Goal: Task Accomplishment & Management: Manage account settings

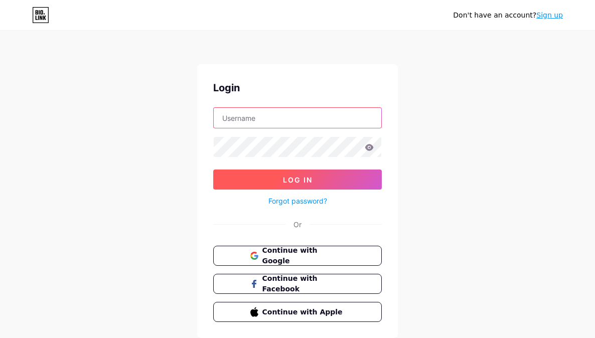
type input "[EMAIL_ADDRESS][DOMAIN_NAME]"
click at [357, 184] on button "Log In" at bounding box center [297, 179] width 168 height 20
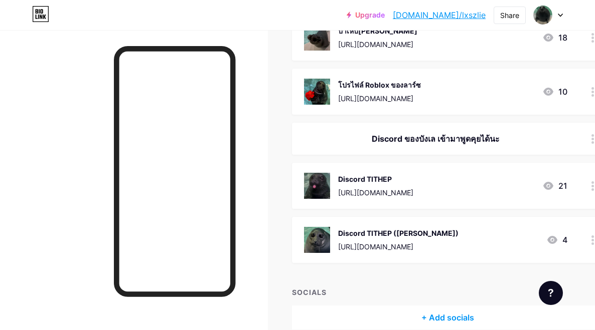
scroll to position [82, 0]
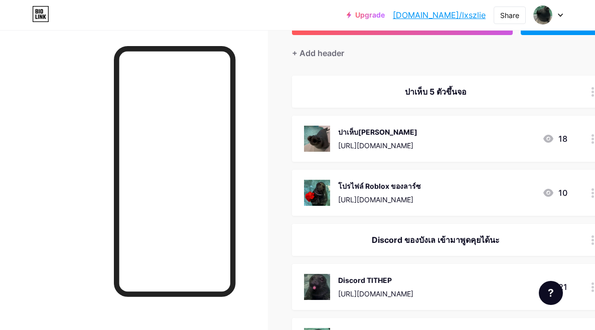
click at [473, 143] on div "ปาเห็บได้ที่นี่ https://ezdn.app/lxszlie 18" at bounding box center [435, 139] width 263 height 26
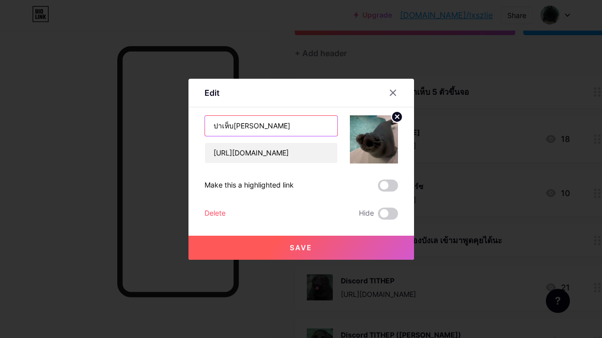
drag, startPoint x: 285, startPoint y: 128, endPoint x: 355, endPoint y: 199, distance: 99.6
click at [73, 145] on div "Edit Content YouTube Play YouTube video without leaving your page. ADD Vimeo Pl…" at bounding box center [301, 169] width 602 height 338
type input "โดผงมาซา[PERSON_NAME]ที่นี่"
click at [328, 246] on button "Save" at bounding box center [301, 248] width 226 height 24
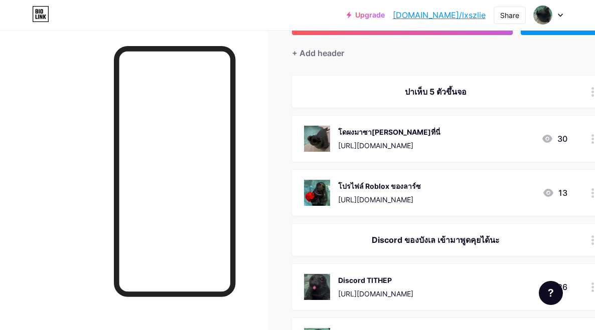
scroll to position [132, 0]
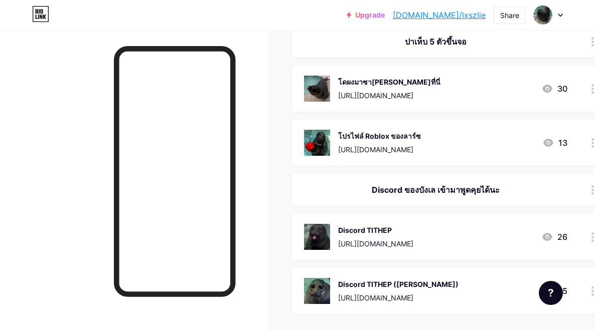
click at [421, 142] on div "โปรไฟล์ Roblox ของลาร์ซ https://www.roblox.com/users/3689643858/profile" at bounding box center [379, 143] width 83 height 26
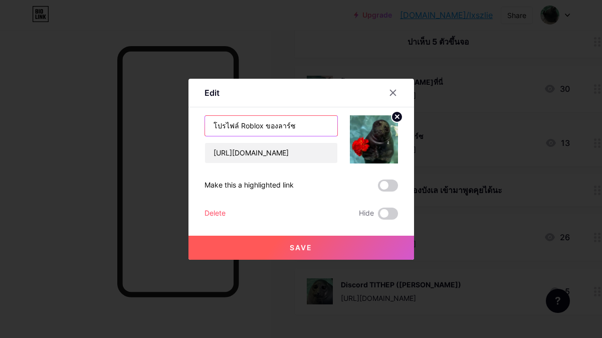
drag, startPoint x: 308, startPoint y: 127, endPoint x: 265, endPoint y: 130, distance: 43.7
click at [265, 130] on input "โปรไฟล์ Roblox ของลาร์ซ" at bounding box center [271, 126] width 132 height 20
type input "โปรไฟล์ Roblox บังเล"
click at [266, 250] on button "Save" at bounding box center [301, 248] width 226 height 24
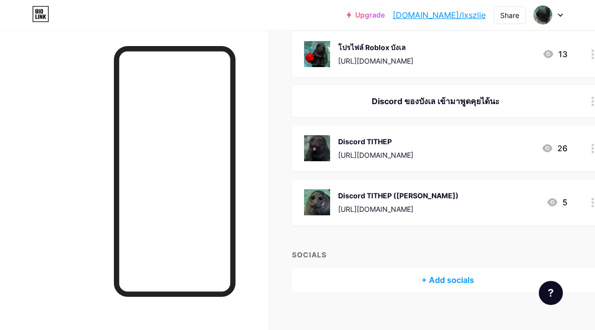
scroll to position [233, 0]
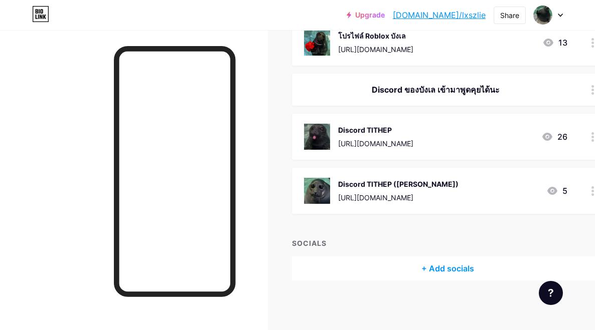
click at [466, 93] on div "Discord ของบังเล เข้ามาพูดคุยได้นะ" at bounding box center [435, 90] width 263 height 12
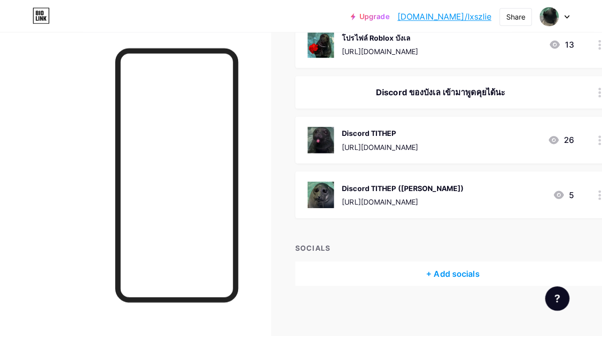
scroll to position [225, 0]
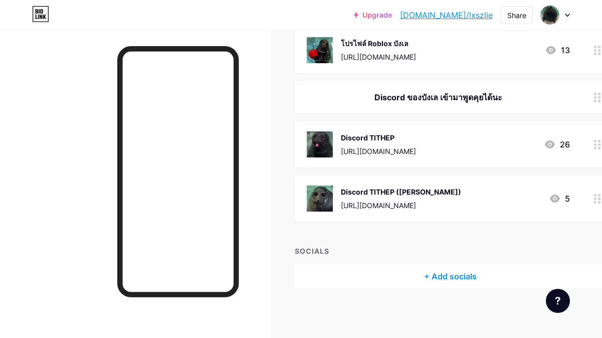
click at [392, 123] on div at bounding box center [393, 118] width 18 height 18
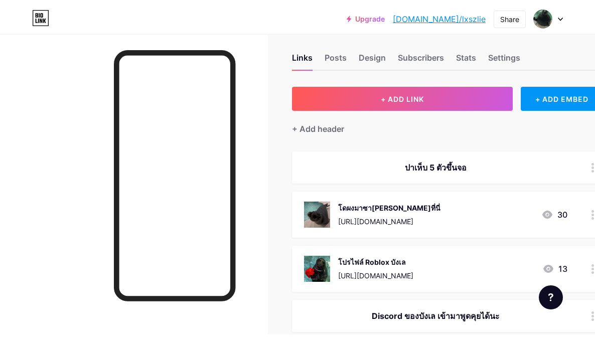
scroll to position [0, 0]
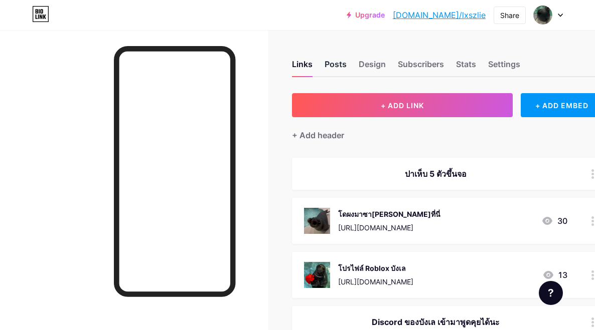
click at [339, 64] on div "Posts" at bounding box center [335, 67] width 22 height 18
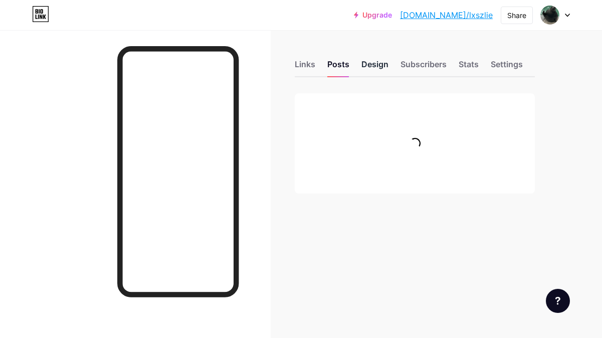
click at [372, 70] on div "Design" at bounding box center [374, 67] width 27 height 18
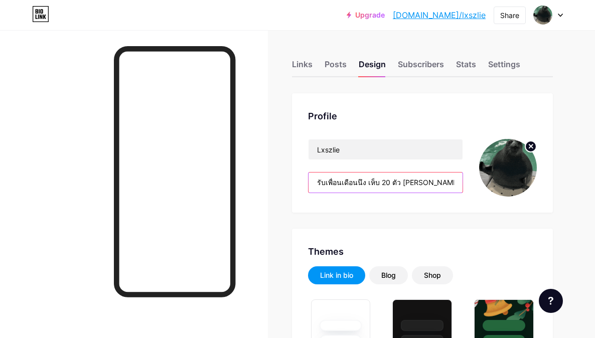
click at [372, 185] on input "รับเพื่อนเดือนนึง เห็บ 20 ตัว ถาวร 100 ตัวคั้บพ้ม" at bounding box center [385, 182] width 154 height 20
click at [393, 182] on input "รับเพื่อนเดือนนึง เห็บ 20 ตัว ถาวร 100 ตัวคั้บพ้ม" at bounding box center [385, 182] width 154 height 20
drag, startPoint x: 400, startPoint y: 184, endPoint x: 482, endPoint y: 195, distance: 82.9
click at [482, 195] on div "Lxszlie รับเพื่อนเดือนนึง เห็บ 20 ตัว ถาวร 100 ตัวคั้บพ้ม" at bounding box center [422, 168] width 229 height 58
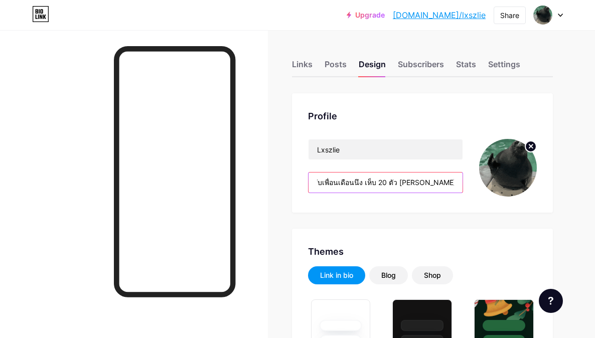
click at [435, 181] on input "รับเพื่อนเดือนนึง เห็บ 20 ตัว ถาวร 100 ตัวคั้บพ้ม" at bounding box center [385, 182] width 154 height 20
click at [421, 182] on input "รับเพื่อนเดือนนึง เห็บ 20 ตัว ถาวร 100 ตัวคั้บพ้ม" at bounding box center [385, 182] width 154 height 20
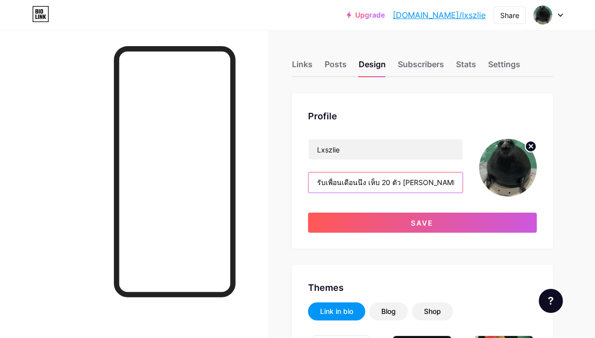
click at [378, 182] on input "รับเพื่อนเดือนนึง เห็บ 20 ตัว ถาวร 50 ตัวคั้บพ้ม" at bounding box center [385, 182] width 154 height 20
click at [396, 185] on input "รับเพื่อนเดือนนึง โด 20 ตัว ถาวร 50 ตัวคั้บพ้ม" at bounding box center [385, 182] width 154 height 20
click at [416, 180] on input "รับเพื่อนเดือนนึง โด 20 ถาวร 50 ตัวคั้บพ้ม" at bounding box center [385, 182] width 154 height 20
click at [415, 181] on input "รับเพื่อนเดือนนึง โด 20 ถาวร 50 ตัวคั้บพ้ม" at bounding box center [385, 182] width 154 height 20
click at [426, 185] on input "รับเพื่อนเดือนนึง โด 20 ถาวร 50 ตัวคั้บพ้ม" at bounding box center [385, 182] width 154 height 20
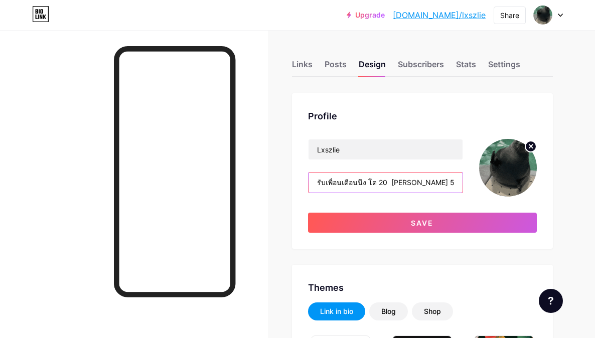
click at [386, 182] on input "รับเพื่อนเดือนนึง โด 20 ถาวร 50 คั้บพ้ม" at bounding box center [385, 182] width 154 height 20
click at [387, 183] on input "รับเพื่อนเดือนนึง โด 20 ถาวร 50 คั้บพ้ม" at bounding box center [385, 182] width 154 height 20
click at [390, 183] on input "รับเพื่อนเดือนนึง โด 20 ถาวร 50 คั้บพ้ม" at bounding box center [385, 182] width 154 height 20
click at [387, 182] on input "รับเพื่อนเดือนนึง โด 20 ถาวร 50 คั้บพ้ม" at bounding box center [385, 182] width 154 height 20
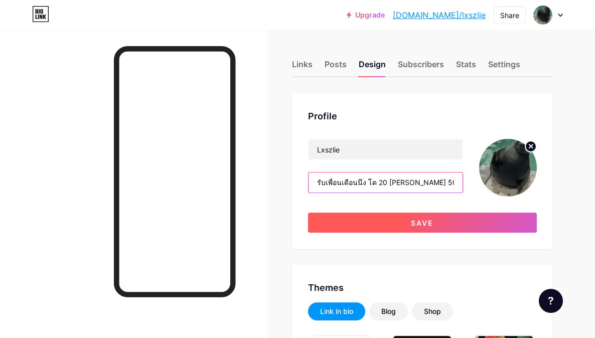
type input "รับเพื่อนเดือนนึง โด 20 [PERSON_NAME] 50 คั้บพ้ม"
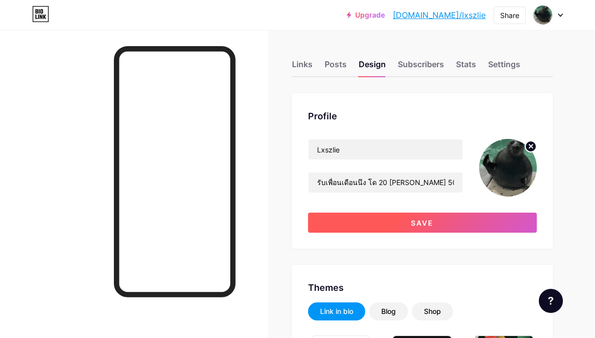
click at [415, 227] on span "Save" at bounding box center [422, 223] width 23 height 9
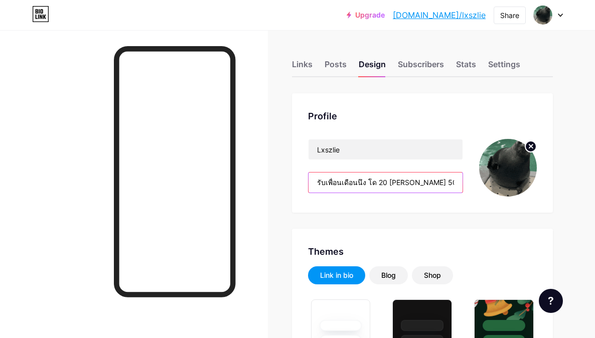
click at [341, 182] on input "รับเพื่อนเดือนนึง โด 20 [PERSON_NAME] 50 คั้บพ้ม" at bounding box center [385, 182] width 154 height 20
click at [344, 183] on input "รับเพื่อนเดือนนึง โด 20 [PERSON_NAME] 50 คั้บพ้ม" at bounding box center [385, 182] width 154 height 20
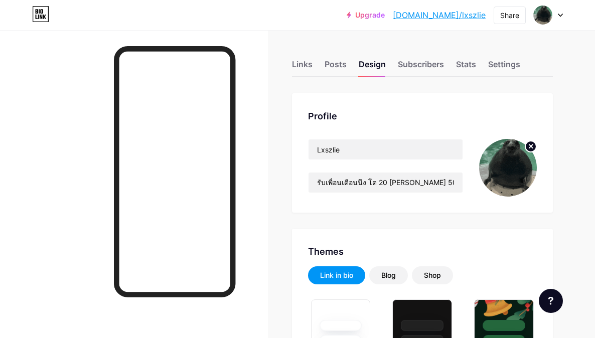
click at [470, 209] on div "Profile Lxszlie รับเพื่อนเดือนนึง โด 20 ถาวร 50 คั้บพ้ม" at bounding box center [422, 152] width 261 height 119
click at [268, 58] on div at bounding box center [134, 199] width 268 height 338
click at [337, 58] on div "Posts" at bounding box center [335, 67] width 22 height 18
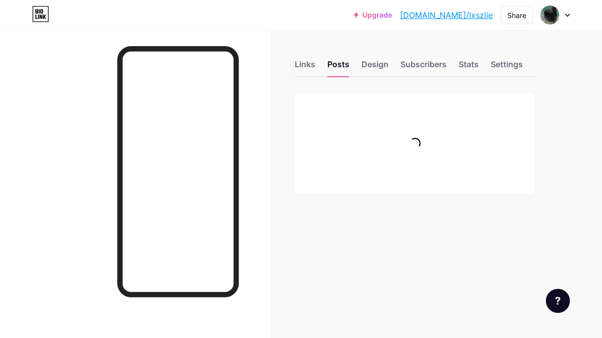
click at [360, 67] on div "Links Posts Design Subscribers Stats Settings" at bounding box center [415, 59] width 240 height 35
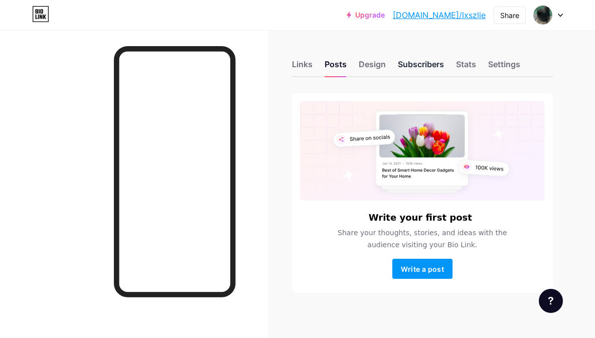
click at [429, 63] on div "Subscribers" at bounding box center [421, 67] width 46 height 18
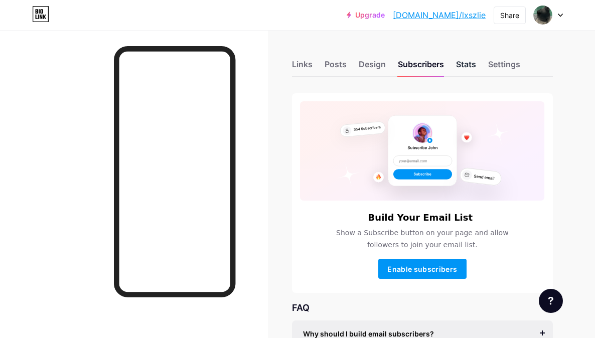
click at [461, 64] on div "Stats" at bounding box center [466, 67] width 20 height 18
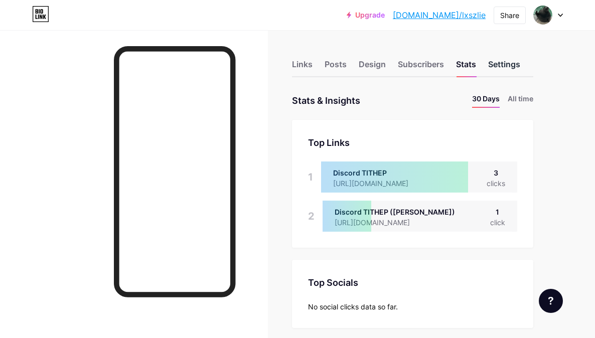
click at [510, 59] on div "Settings" at bounding box center [504, 67] width 32 height 18
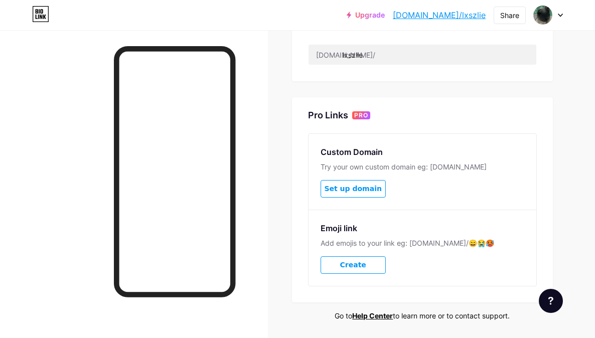
scroll to position [313, 0]
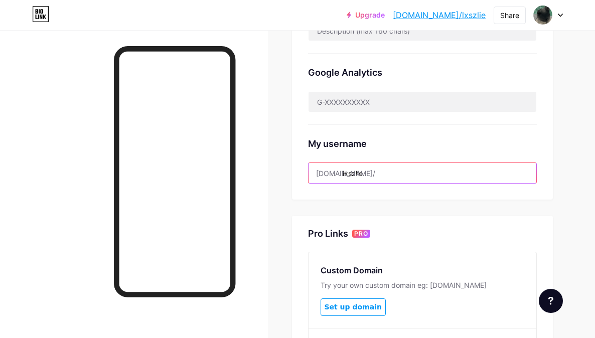
click at [371, 169] on input "lxszlie" at bounding box center [422, 173] width 228 height 20
drag, startPoint x: 377, startPoint y: 171, endPoint x: 538, endPoint y: 227, distance: 170.7
click at [346, 172] on input "lxszlie" at bounding box center [422, 173] width 228 height 20
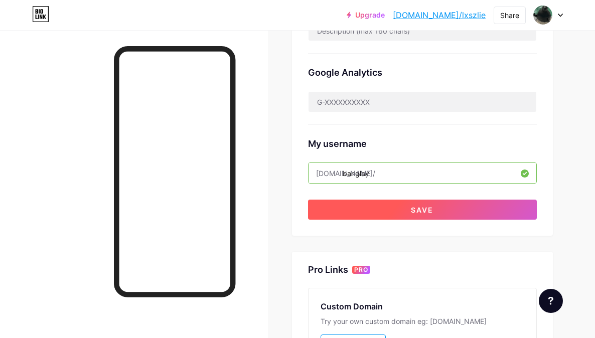
type input "banglay"
click at [407, 208] on button "Save" at bounding box center [422, 210] width 229 height 20
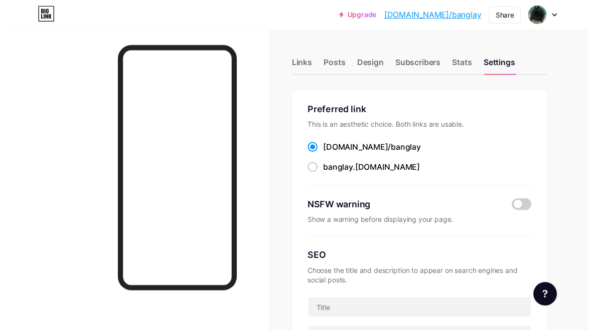
scroll to position [0, 0]
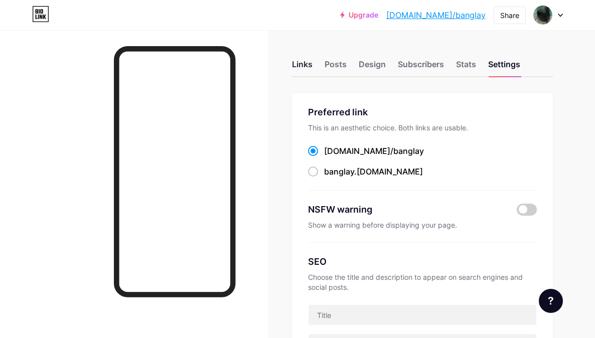
click at [305, 65] on div "Links" at bounding box center [302, 67] width 21 height 18
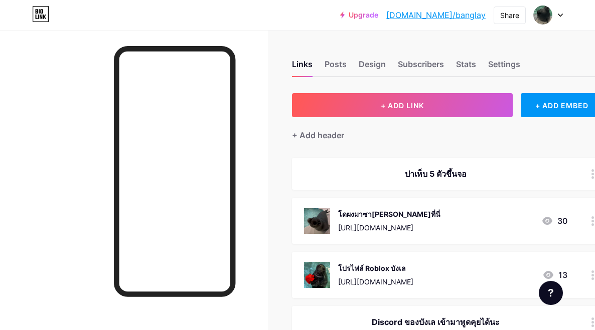
click at [437, 173] on div "ปาเห็บ 5 ตัวขึ้นจอ" at bounding box center [435, 174] width 263 height 12
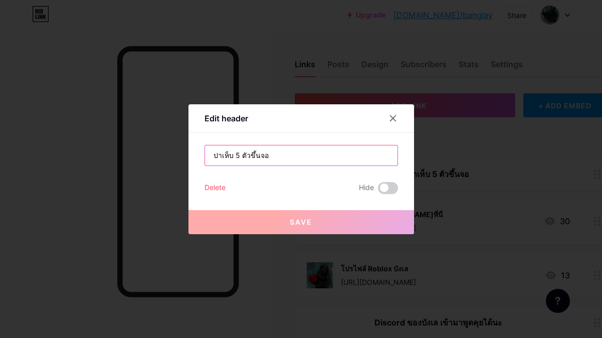
drag, startPoint x: 315, startPoint y: 157, endPoint x: 143, endPoint y: 152, distance: 172.0
click at [143, 152] on div "Edit header ปาเห็บ 5 ตัวขึ้นจอ Delete Hide Save" at bounding box center [301, 169] width 602 height 338
click at [238, 158] on input "ปาเห็บ 5 ตัวขึ้นจอ" at bounding box center [301, 155] width 192 height 20
click at [247, 156] on input "ปาเห็บ 5 ตัวขึ้นจอ" at bounding box center [301, 155] width 192 height 20
drag, startPoint x: 232, startPoint y: 153, endPoint x: 167, endPoint y: 169, distance: 66.5
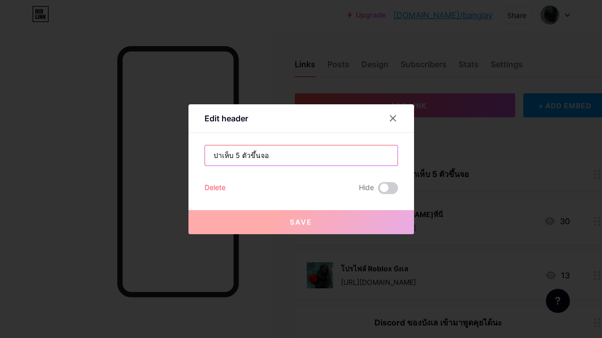
click at [167, 169] on div "Edit header ปาเห็บ 5 ตัวขึ้นจอ Delete Hide Save" at bounding box center [301, 169] width 602 height 338
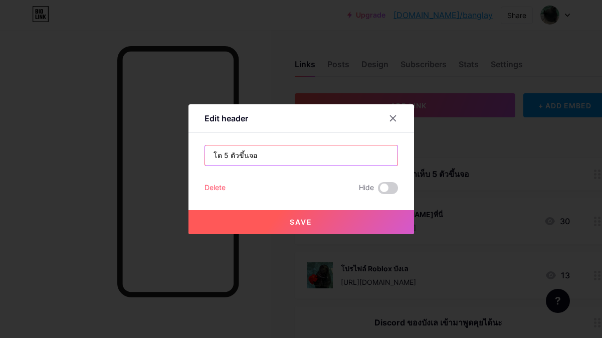
click at [235, 154] on input "โด 5 ตัวขึ้นจอ" at bounding box center [301, 155] width 192 height 20
click at [238, 156] on input "โด 5 ตัวขึ้นจอ" at bounding box center [301, 155] width 192 height 20
click at [220, 155] on input "โด 5 บูดขึ้นจอ" at bounding box center [301, 155] width 192 height 20
type input "โด 5 บูดขึ้นจอ"
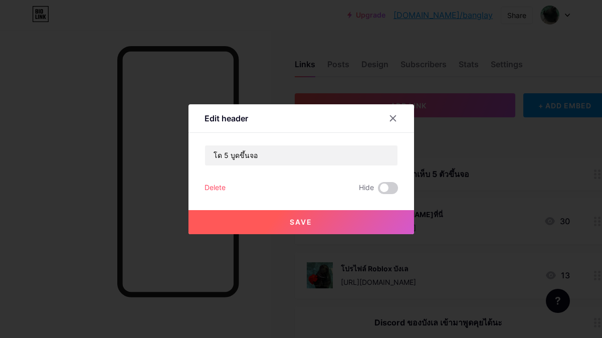
click at [283, 220] on button "Save" at bounding box center [301, 222] width 226 height 24
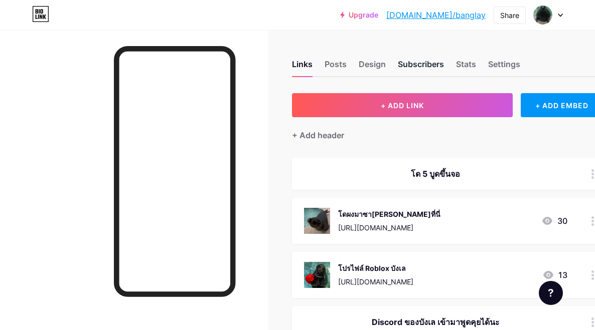
click at [422, 65] on div "Subscribers" at bounding box center [421, 67] width 46 height 18
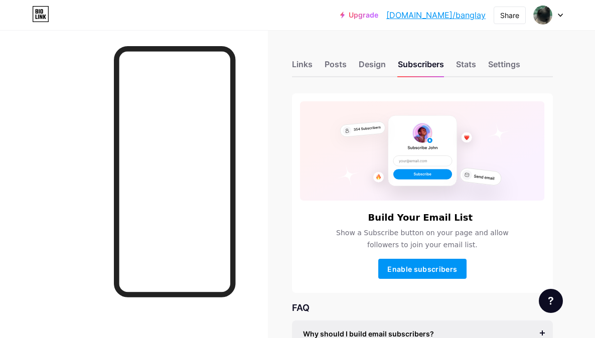
click at [359, 62] on div "Links Posts Design Subscribers Stats Settings" at bounding box center [422, 59] width 261 height 35
click at [484, 62] on div "Links Posts Design Subscribers Stats Settings" at bounding box center [422, 59] width 261 height 35
click at [480, 63] on div "Links Posts Design Subscribers Stats Settings" at bounding box center [422, 59] width 261 height 35
click at [476, 67] on div "Stats" at bounding box center [466, 67] width 20 height 18
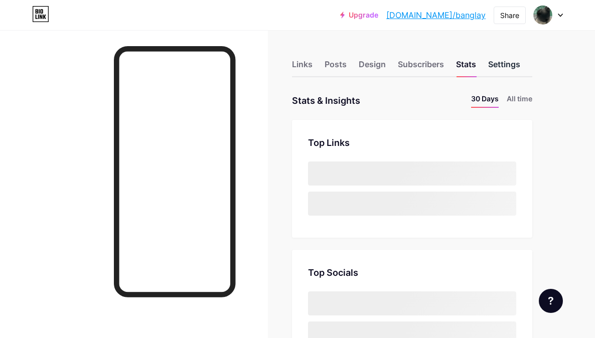
click at [518, 67] on div "Settings" at bounding box center [504, 67] width 32 height 18
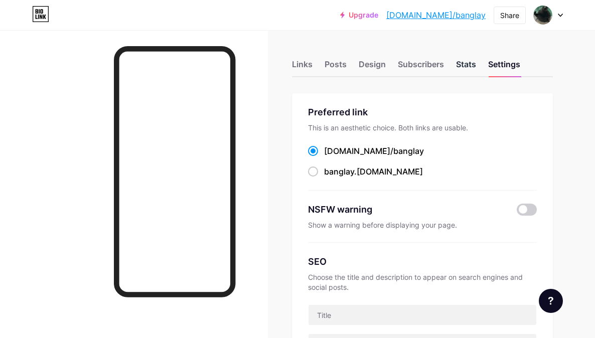
click at [476, 65] on div "Stats" at bounding box center [466, 67] width 20 height 18
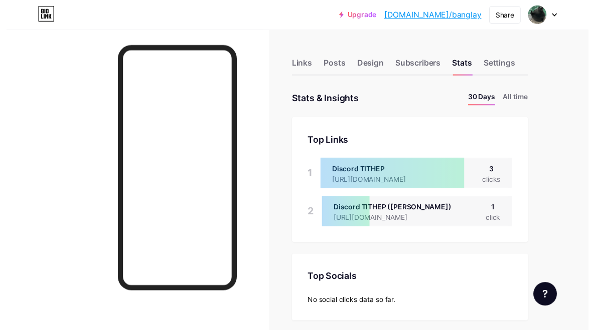
scroll to position [338, 595]
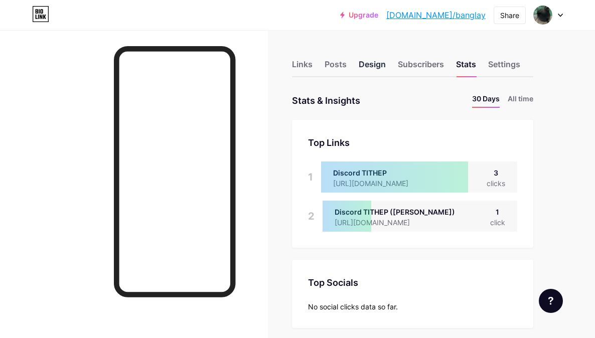
click at [367, 61] on div "Design" at bounding box center [371, 67] width 27 height 18
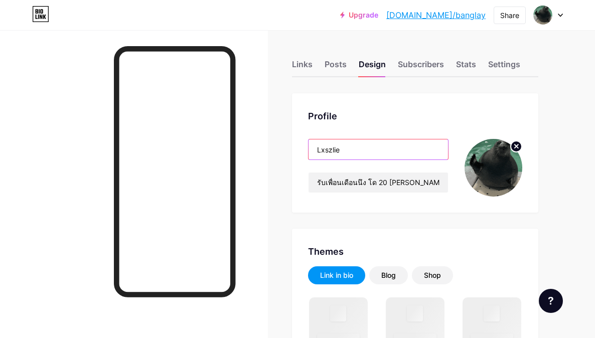
drag, startPoint x: 361, startPoint y: 149, endPoint x: 262, endPoint y: 163, distance: 100.7
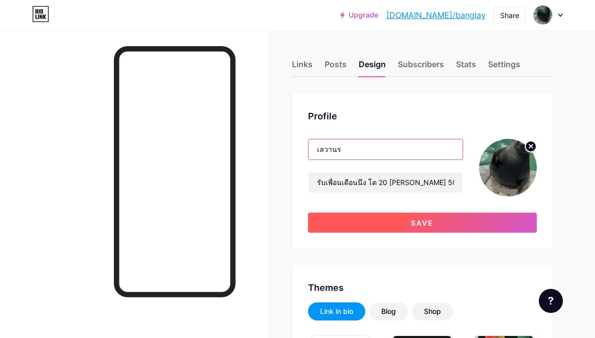
type input "เลวานร"
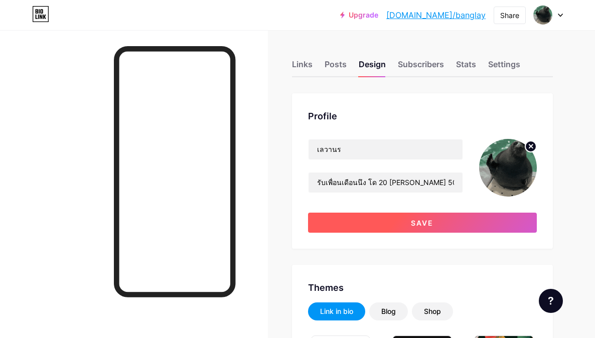
click at [484, 215] on button "Save" at bounding box center [422, 223] width 229 height 20
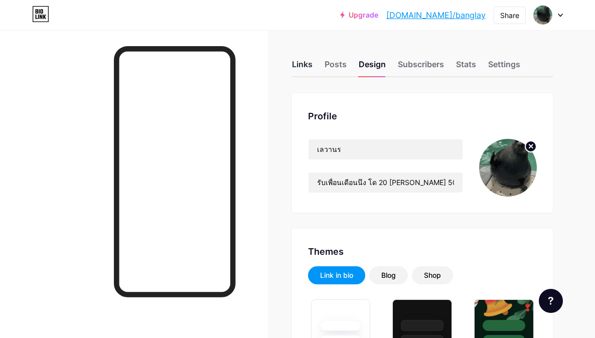
click at [312, 69] on div "Links" at bounding box center [302, 67] width 21 height 18
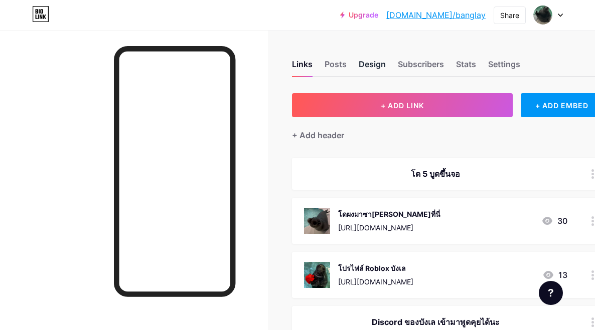
click at [385, 60] on div "Design" at bounding box center [371, 67] width 27 height 18
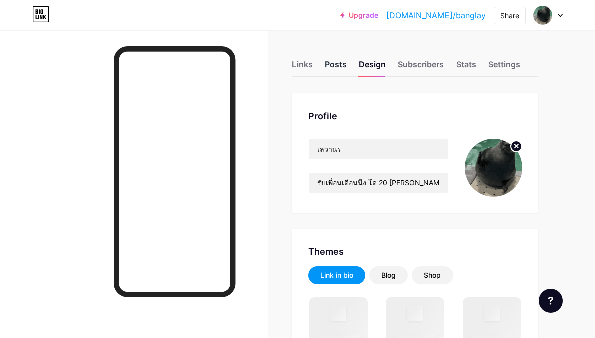
click at [334, 66] on div "Posts" at bounding box center [335, 67] width 22 height 18
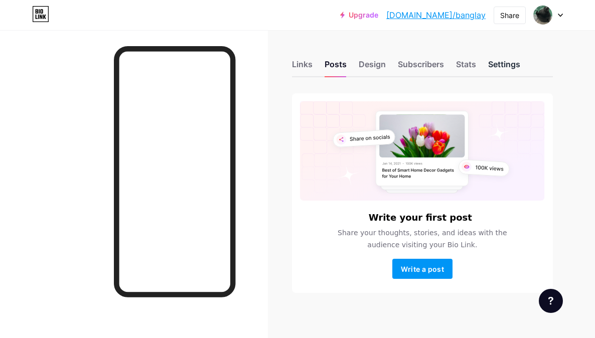
click at [493, 65] on div "Settings" at bounding box center [504, 67] width 32 height 18
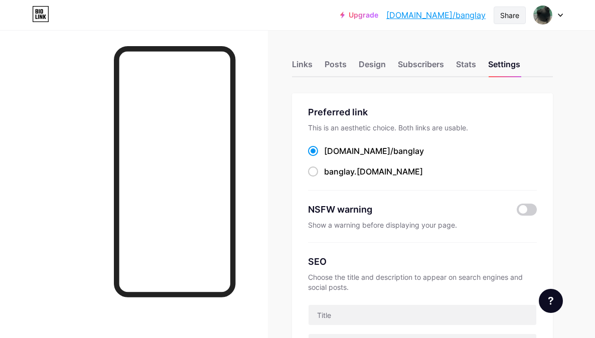
click at [509, 19] on div "Share" at bounding box center [509, 15] width 19 height 11
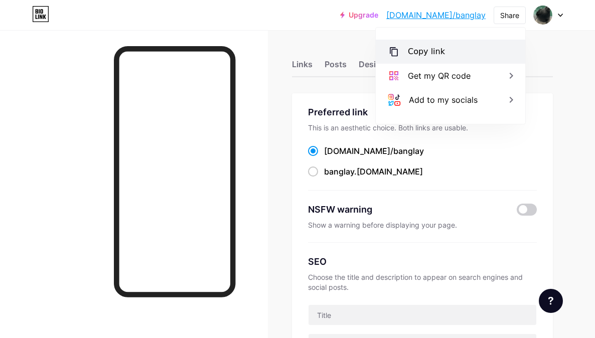
click at [423, 53] on div "Copy link" at bounding box center [426, 52] width 37 height 12
